Goal: Information Seeking & Learning: Learn about a topic

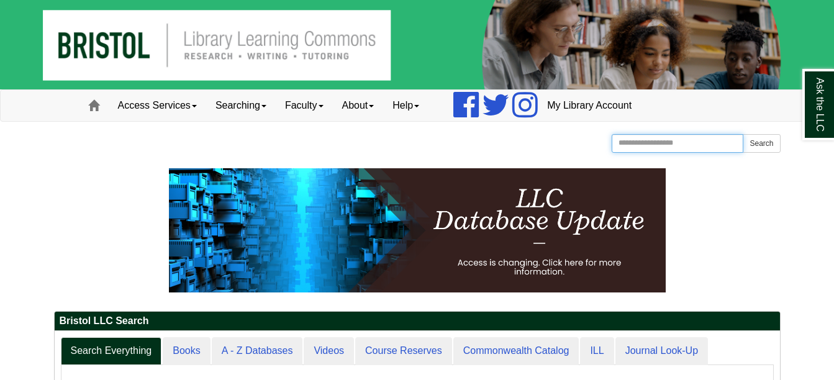
click at [665, 144] on input "Search the Website" at bounding box center [678, 143] width 132 height 19
type input "**********"
click at [751, 146] on button "Search" at bounding box center [761, 143] width 37 height 19
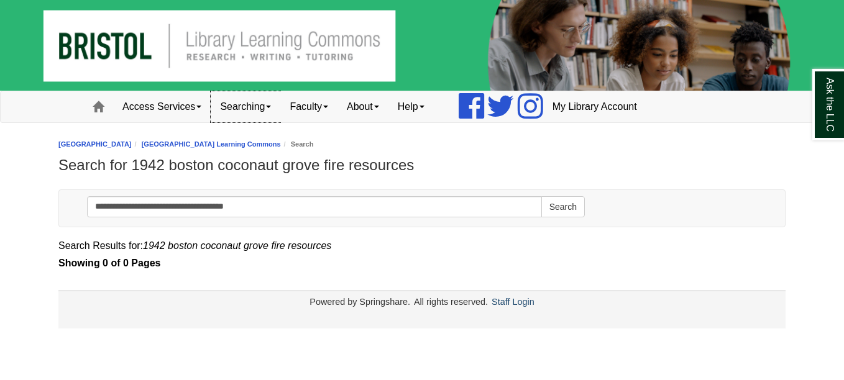
click at [253, 111] on link "Searching" at bounding box center [246, 106] width 70 height 31
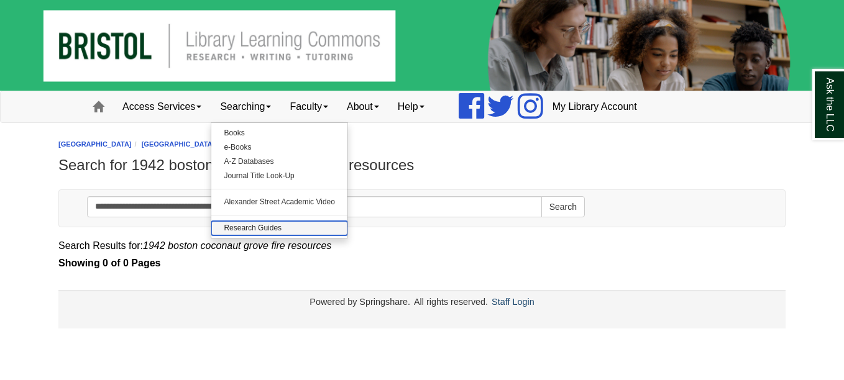
click at [257, 226] on link "Research Guides" at bounding box center [279, 228] width 136 height 14
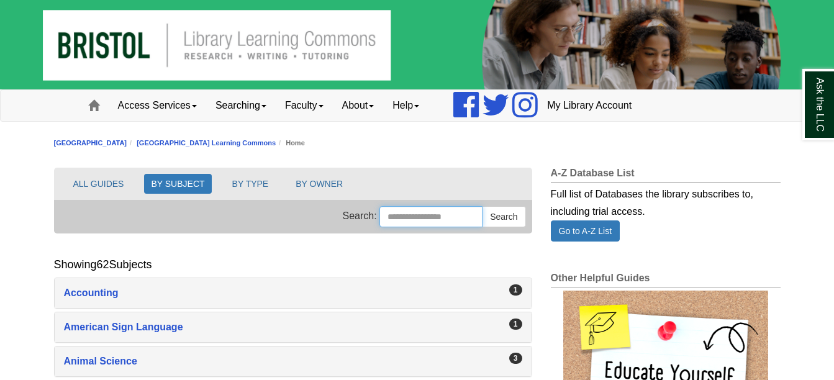
click at [426, 219] on input "Search this Group" at bounding box center [431, 216] width 103 height 21
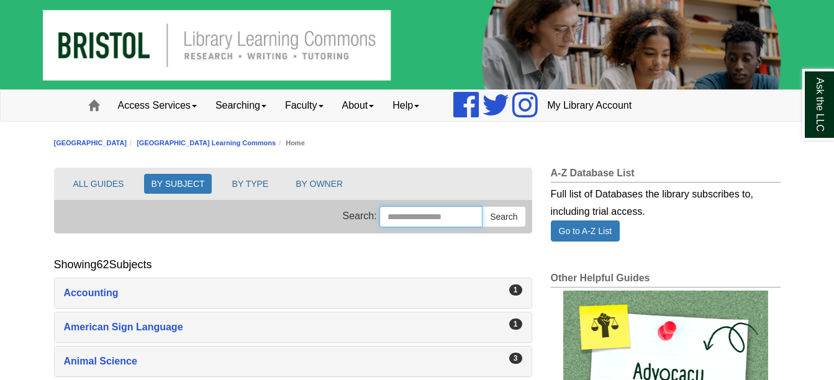
type input "**********"
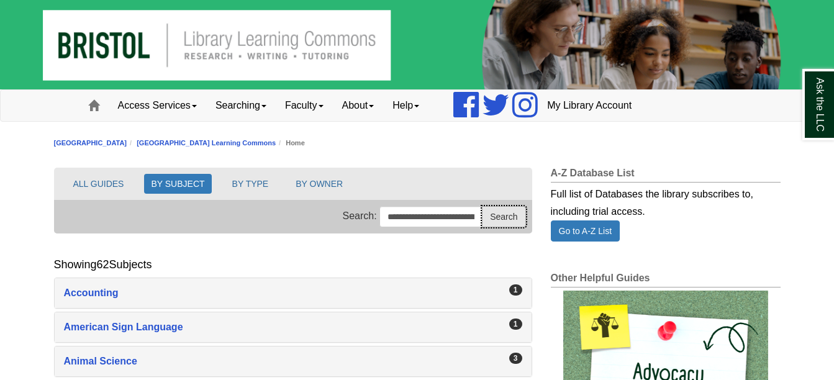
click at [500, 217] on button "Search" at bounding box center [503, 216] width 43 height 21
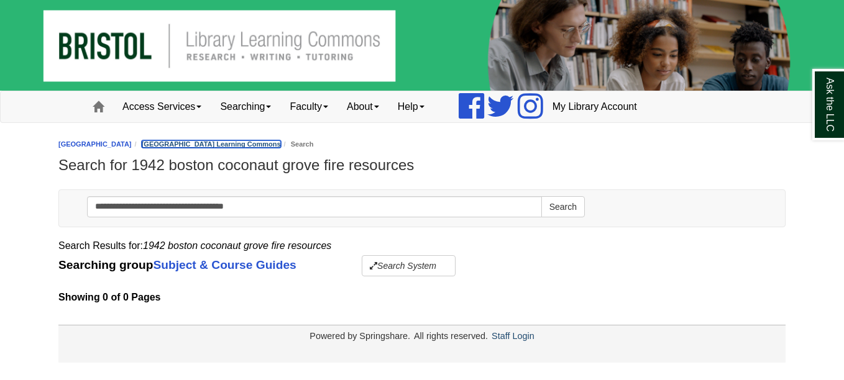
click at [250, 143] on link "[GEOGRAPHIC_DATA] Learning Commons" at bounding box center [211, 143] width 139 height 7
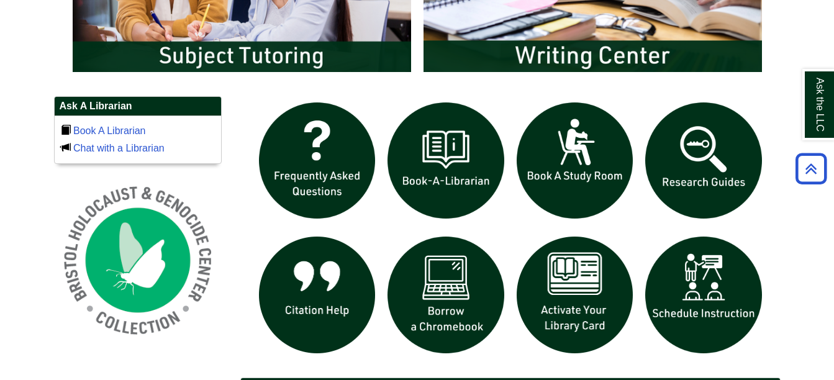
scroll to position [808, 0]
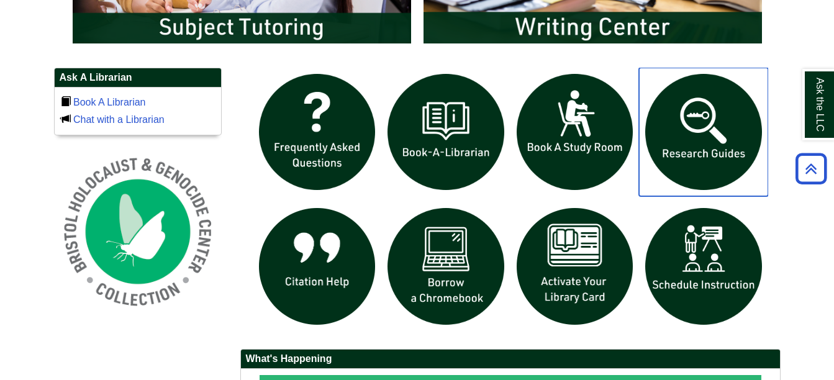
click at [711, 134] on img "slideshow" at bounding box center [703, 132] width 129 height 129
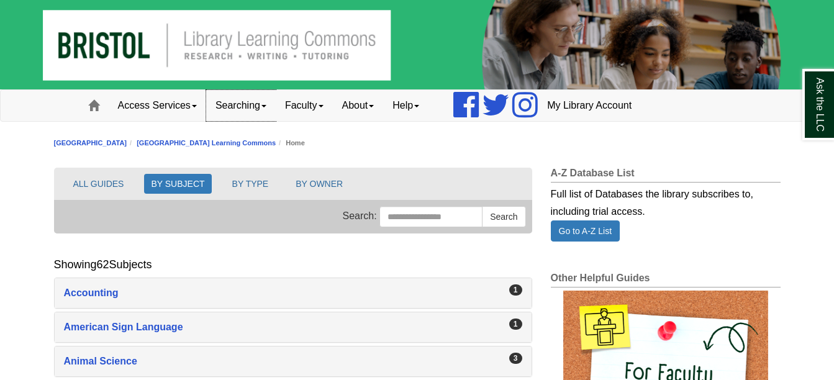
click at [242, 102] on link "Searching" at bounding box center [241, 105] width 70 height 31
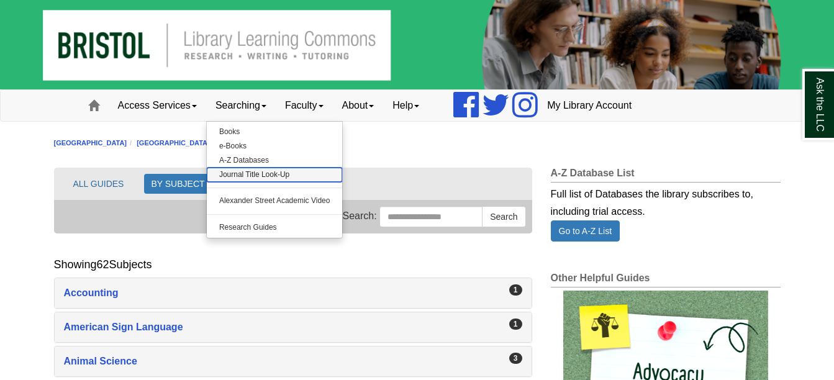
click at [252, 175] on link "Journal Title Look-Up" at bounding box center [275, 175] width 136 height 14
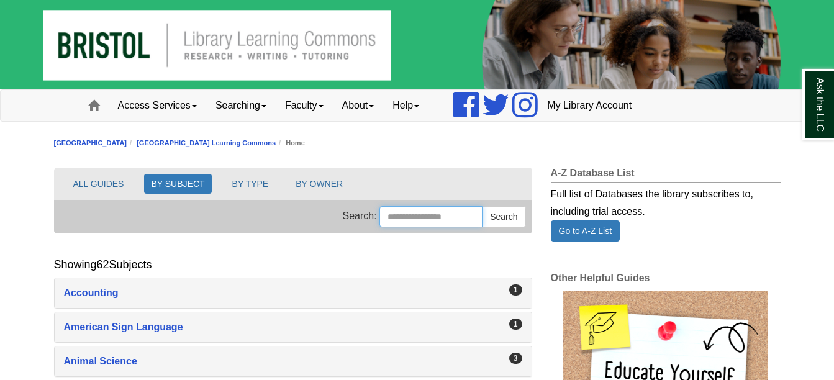
click at [390, 216] on input "Search this Group" at bounding box center [431, 216] width 103 height 21
type input "**********"
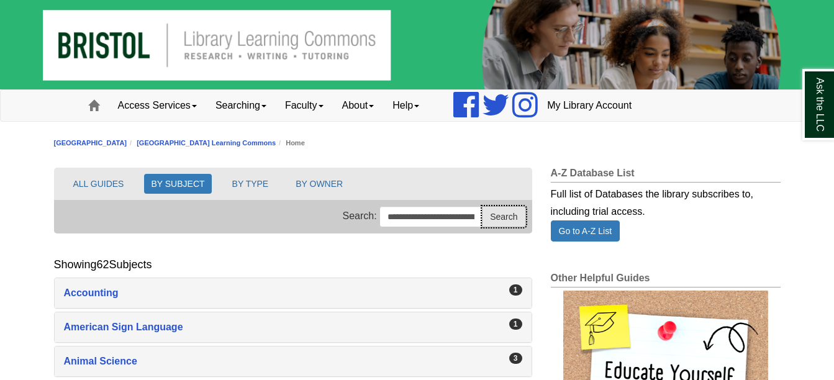
click at [510, 221] on button "Search" at bounding box center [503, 216] width 43 height 21
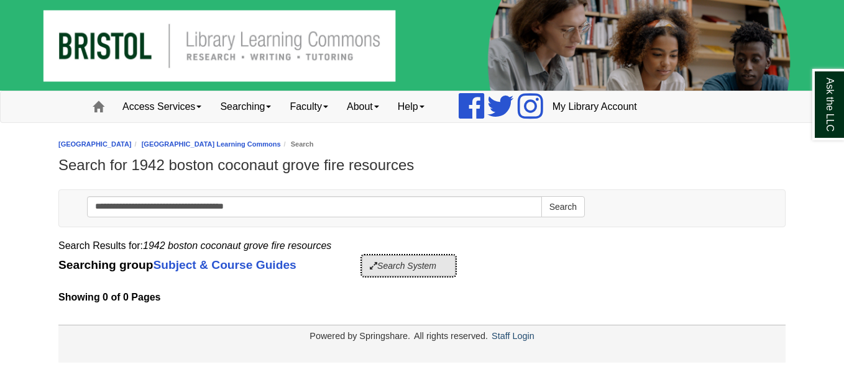
click at [388, 265] on button "Search System" at bounding box center [409, 265] width 94 height 21
